Goal: Information Seeking & Learning: Learn about a topic

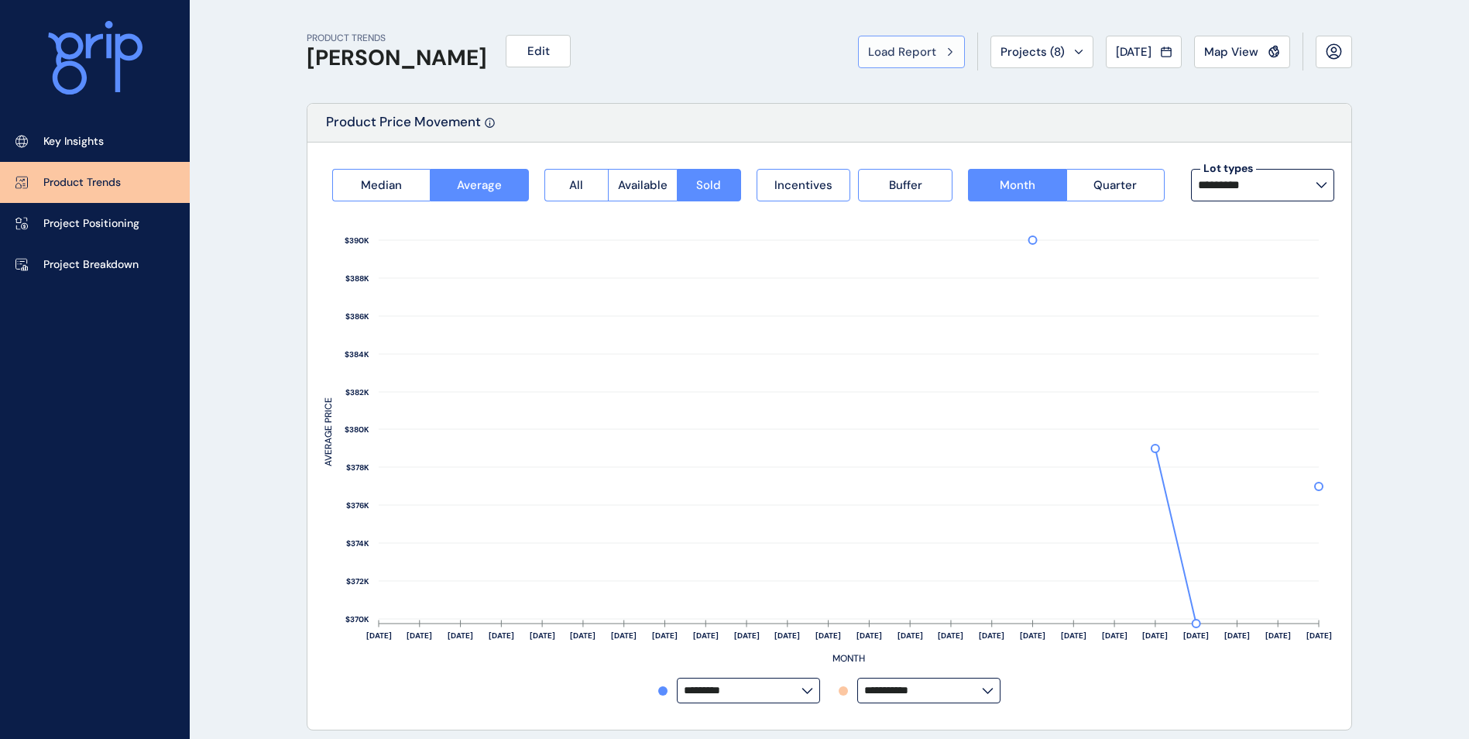
click at [942, 43] on button "Load Report" at bounding box center [911, 52] width 107 height 33
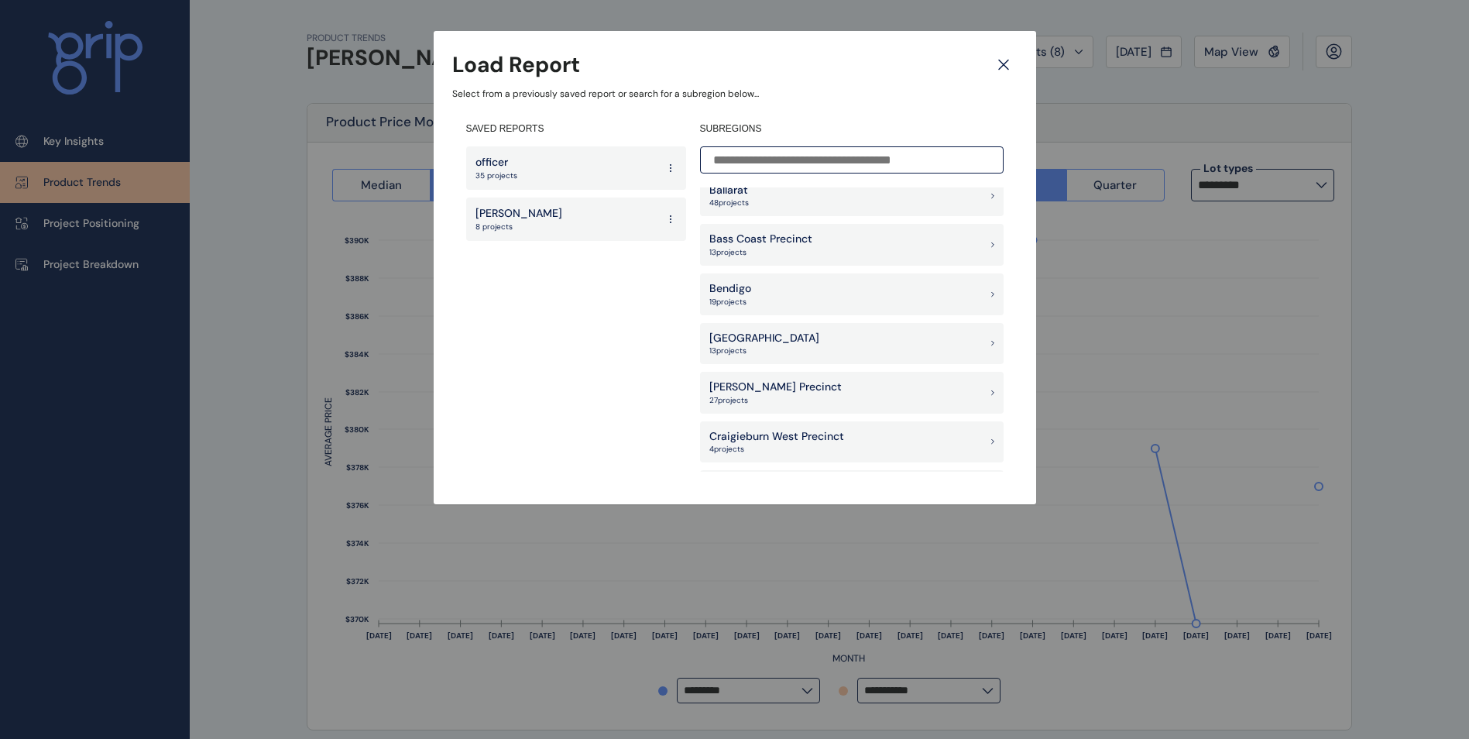
scroll to position [697, 0]
click at [774, 199] on p "[PERSON_NAME] Precinct" at bounding box center [775, 194] width 132 height 15
type input "**********"
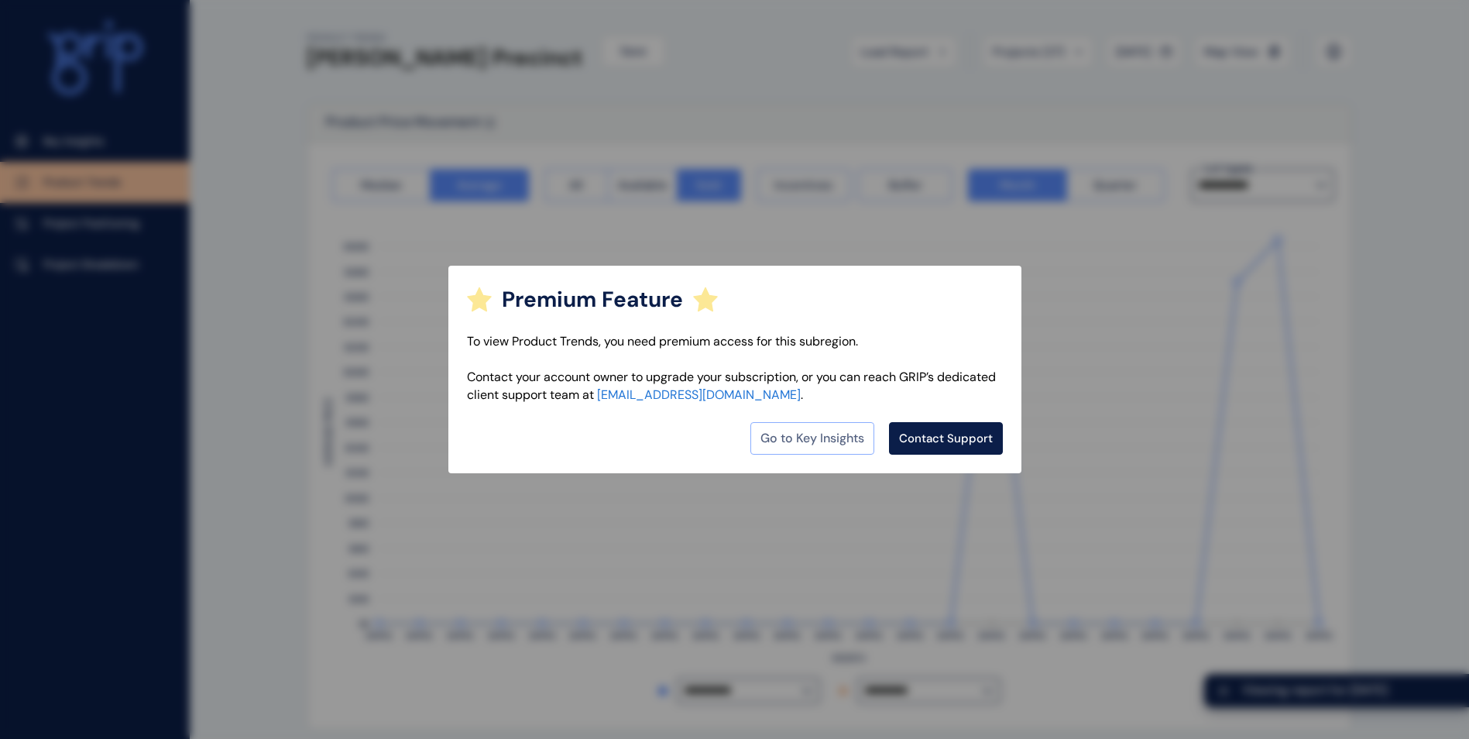
click at [800, 428] on link "Go to Key Insights" at bounding box center [812, 438] width 124 height 33
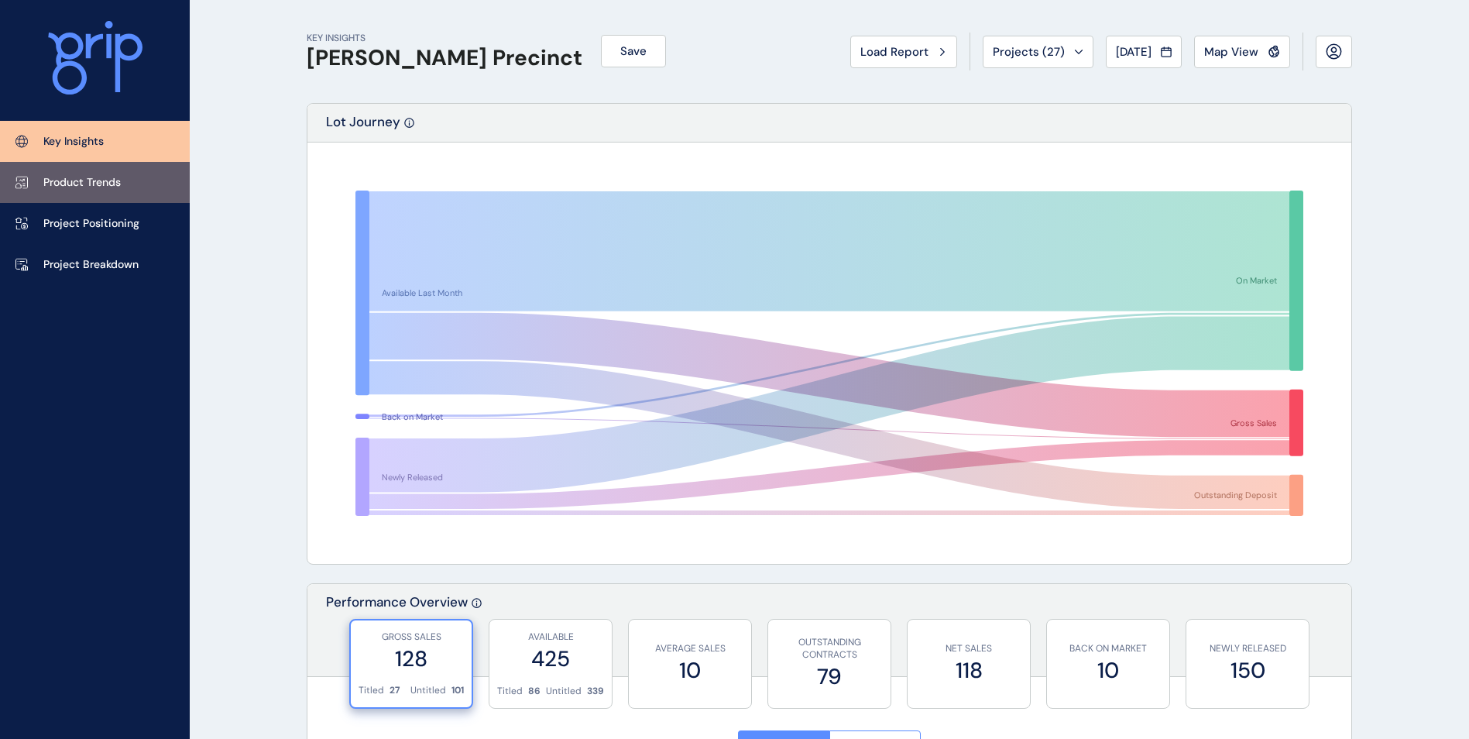
click at [160, 189] on link "Product Trends" at bounding box center [95, 182] width 190 height 41
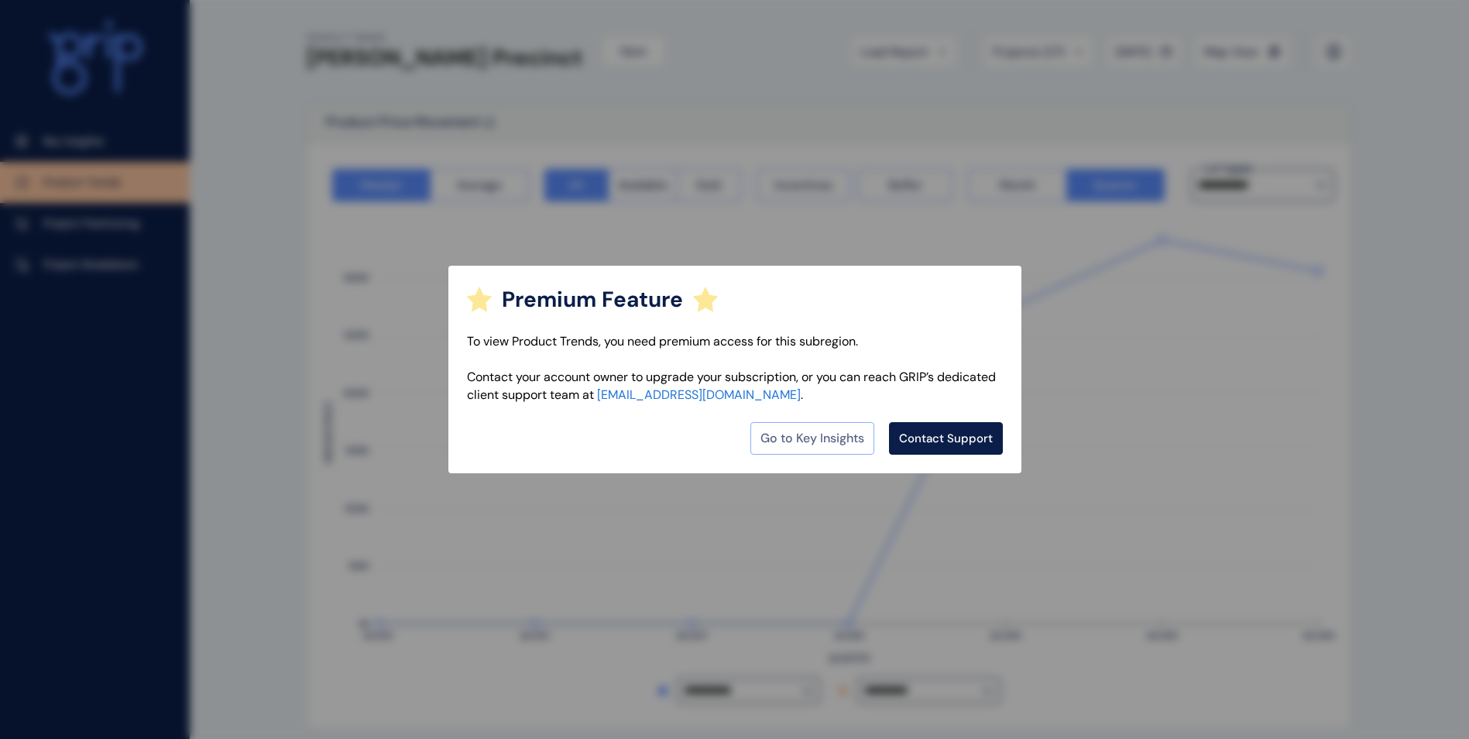
click at [836, 439] on link "Go to Key Insights" at bounding box center [812, 438] width 124 height 33
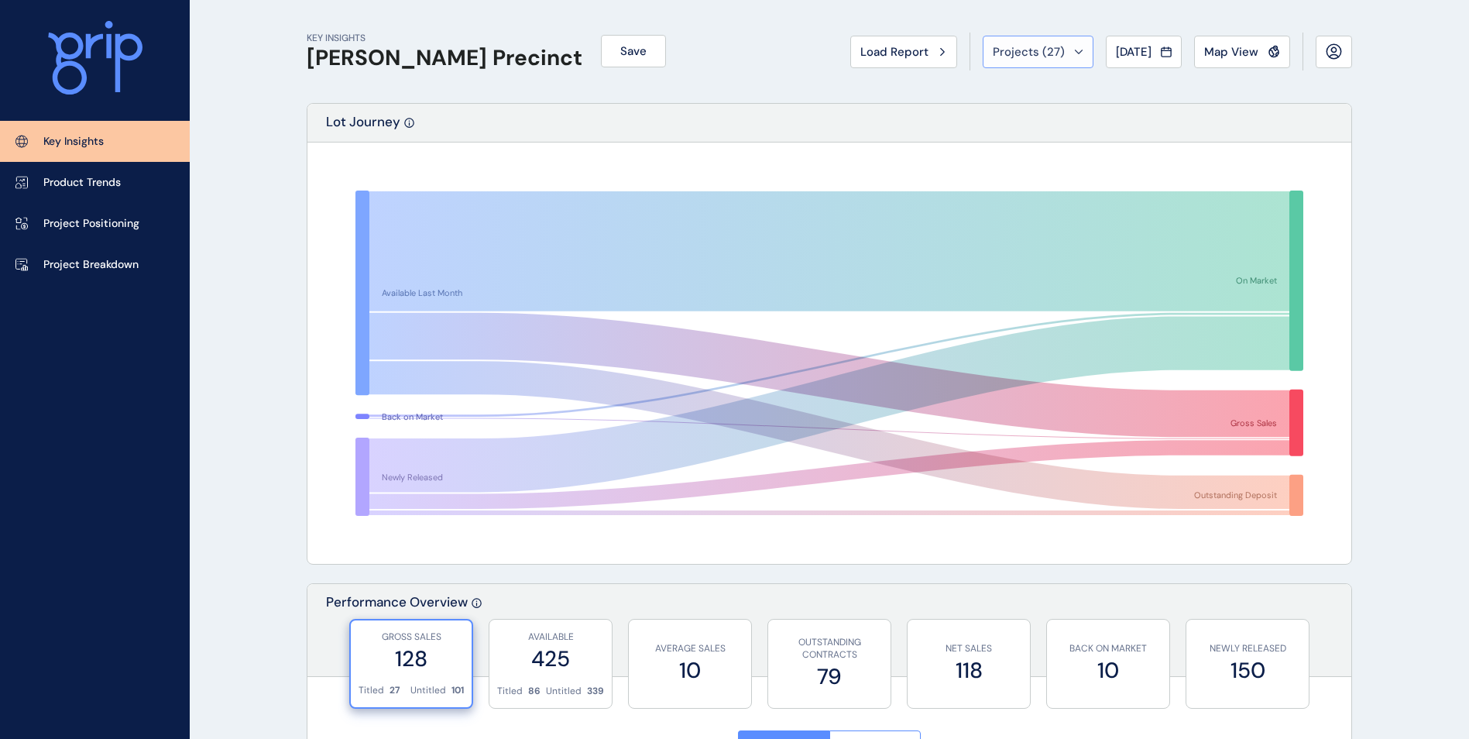
click at [988, 38] on button "Projects ( 27 )" at bounding box center [1038, 52] width 111 height 33
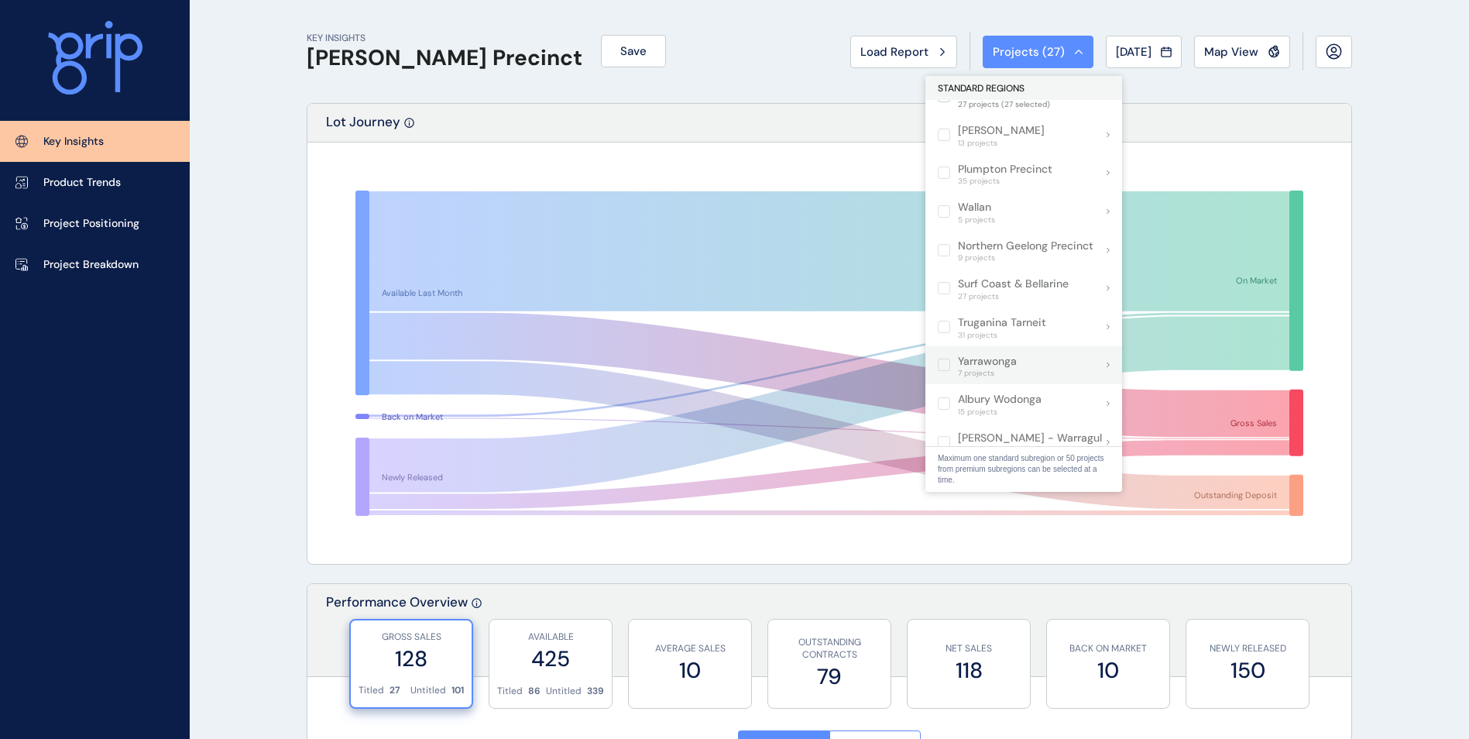
scroll to position [542, 0]
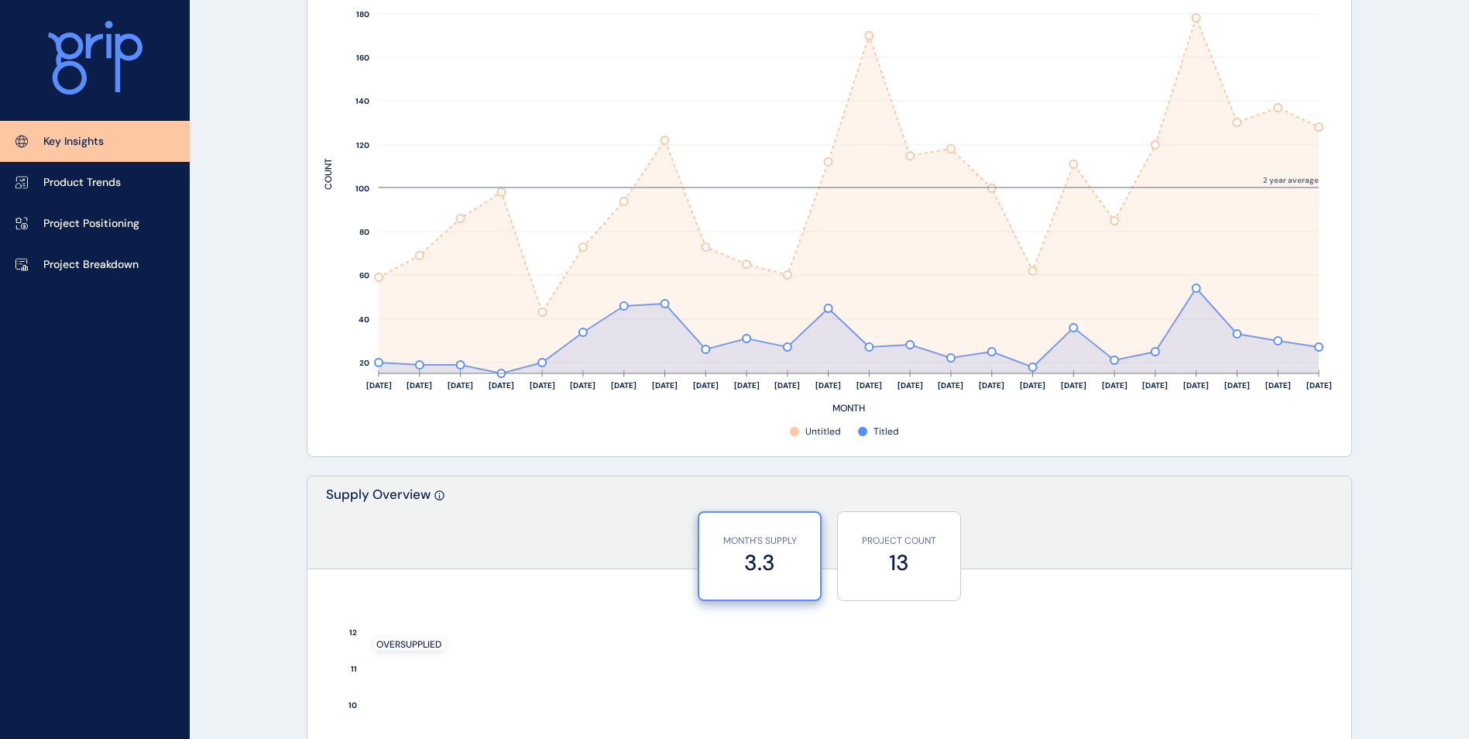
scroll to position [929, 0]
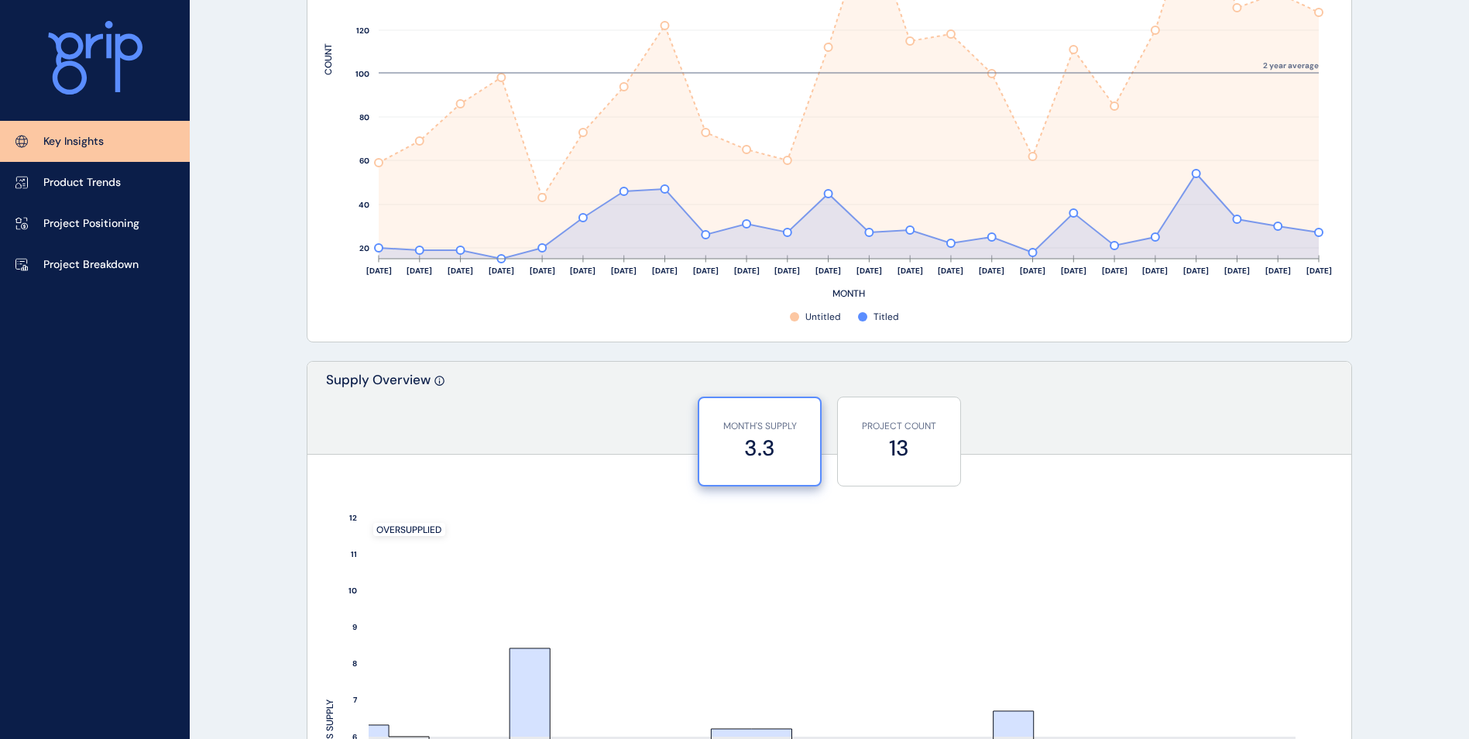
click at [825, 316] on rect at bounding box center [815, 316] width 50 height 15
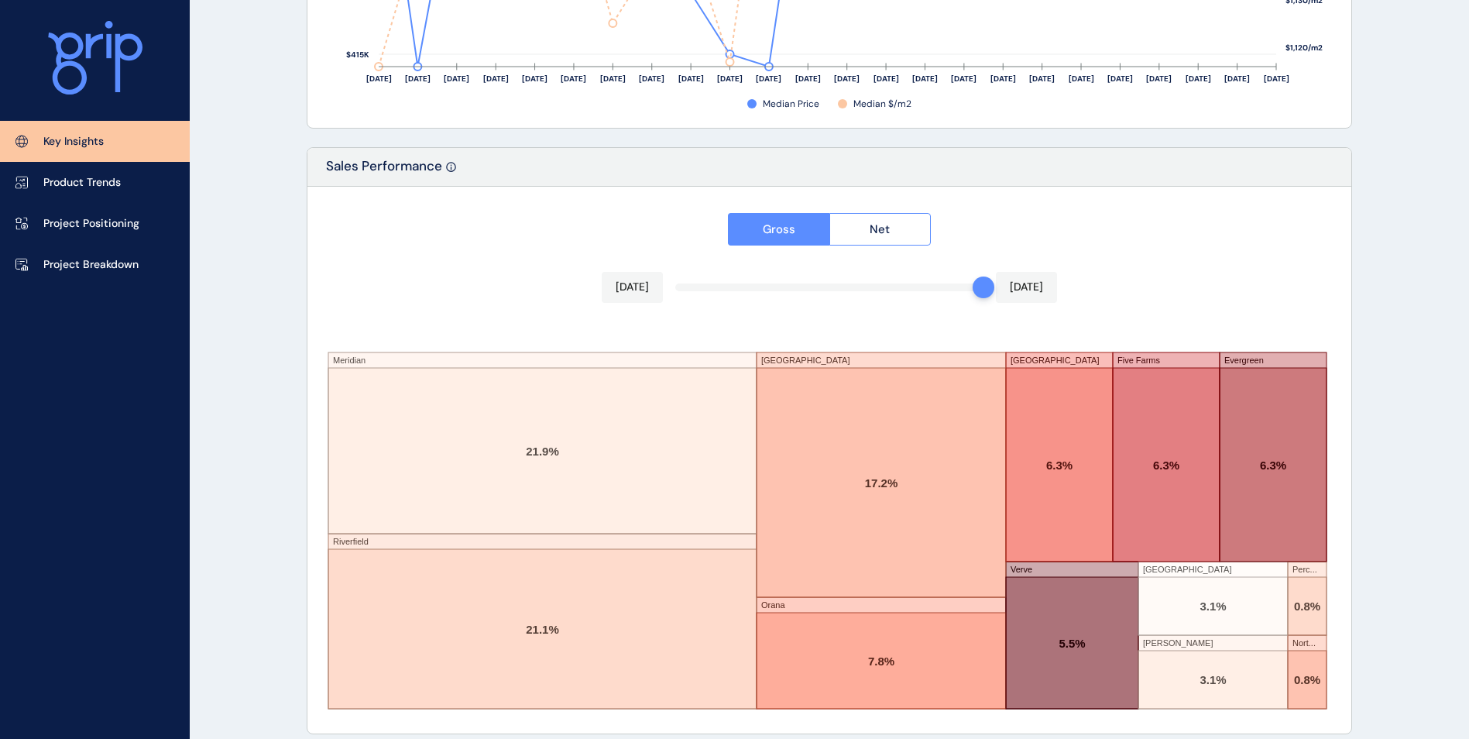
scroll to position [2521, 0]
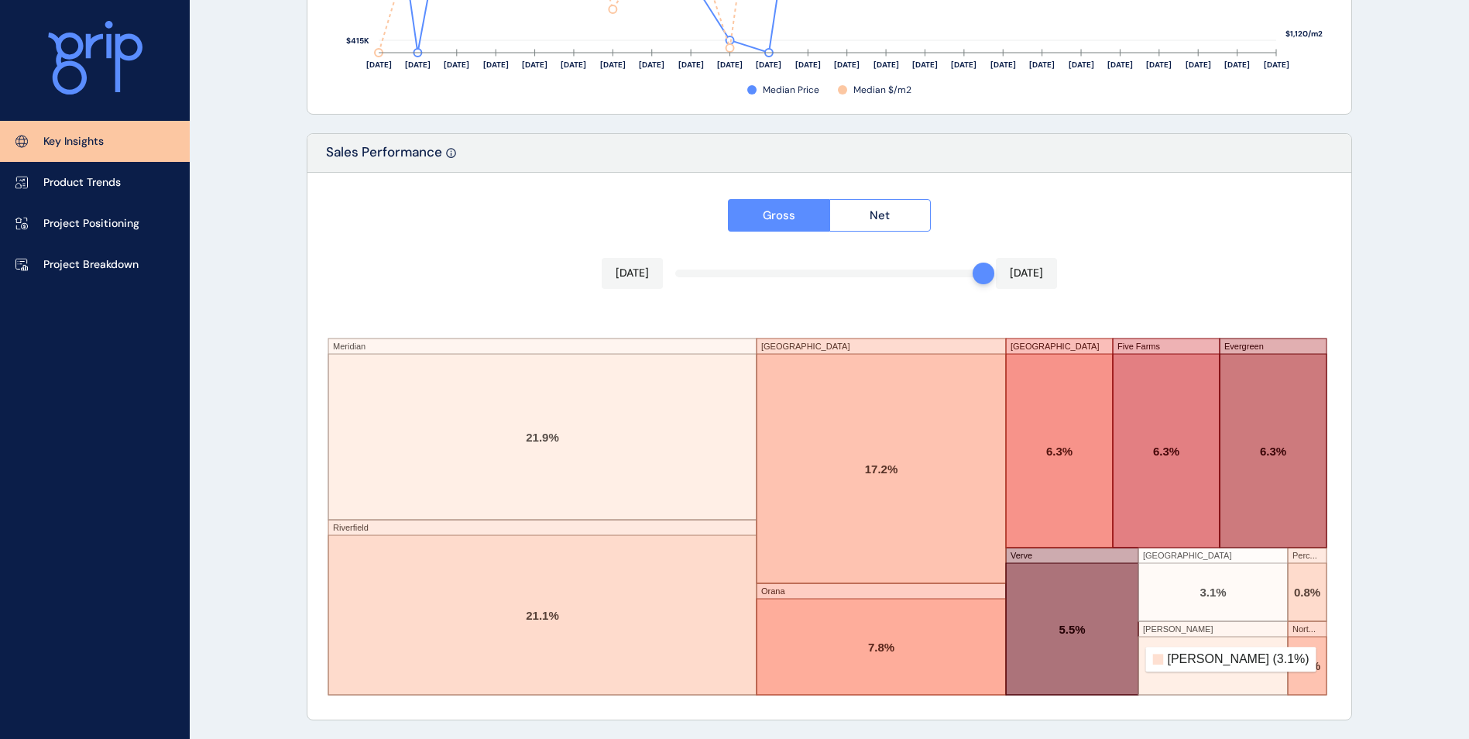
click at [1221, 666] on rect at bounding box center [1212, 666] width 149 height 58
click at [1193, 667] on rect at bounding box center [1212, 666] width 149 height 58
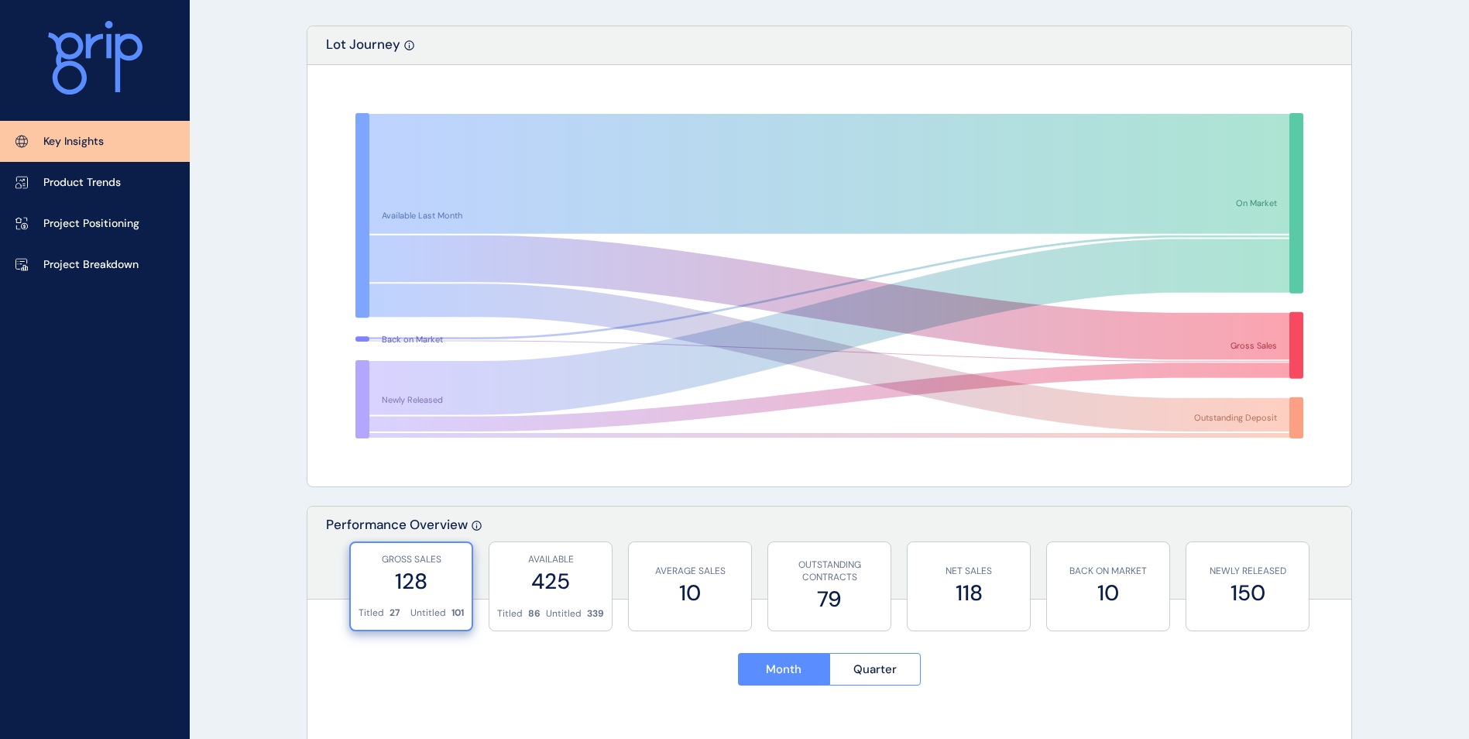
scroll to position [0, 0]
